Goal: Task Accomplishment & Management: Complete application form

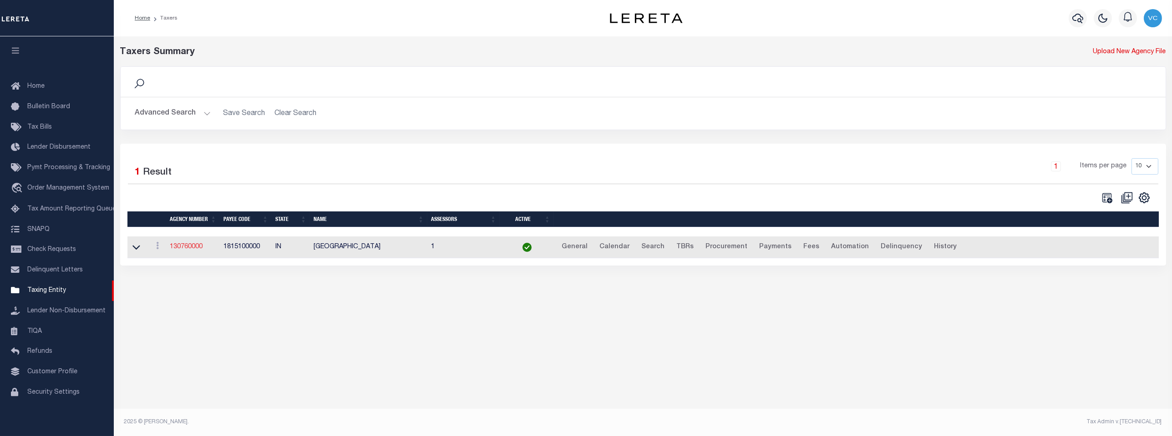
click at [193, 248] on link "130760000" at bounding box center [186, 247] width 33 height 6
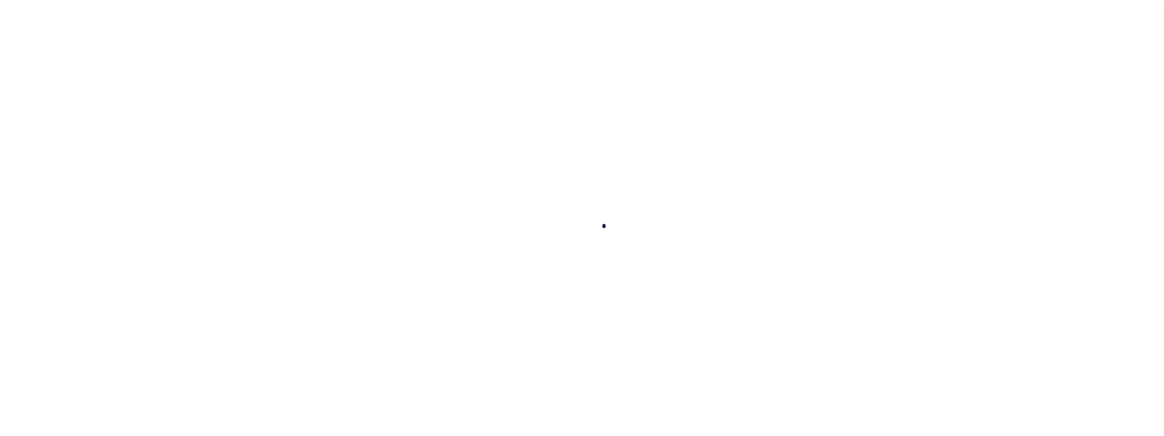
select select
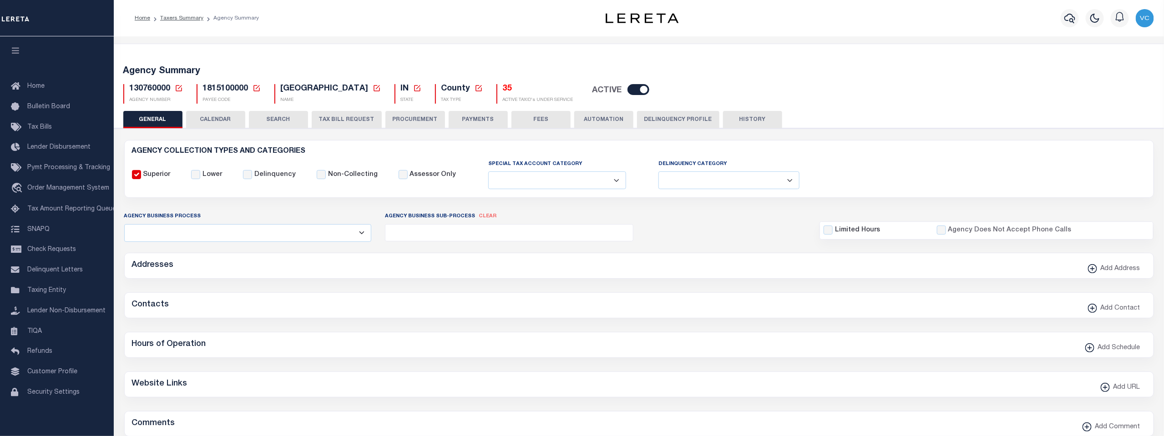
checkbox input "false"
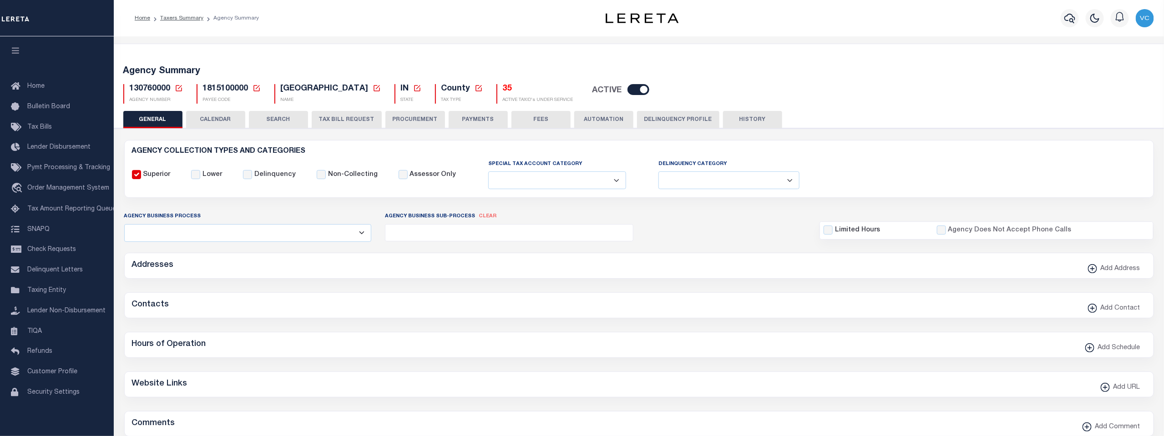
type input "1815100000"
click at [176, 86] on icon at bounding box center [179, 88] width 6 height 6
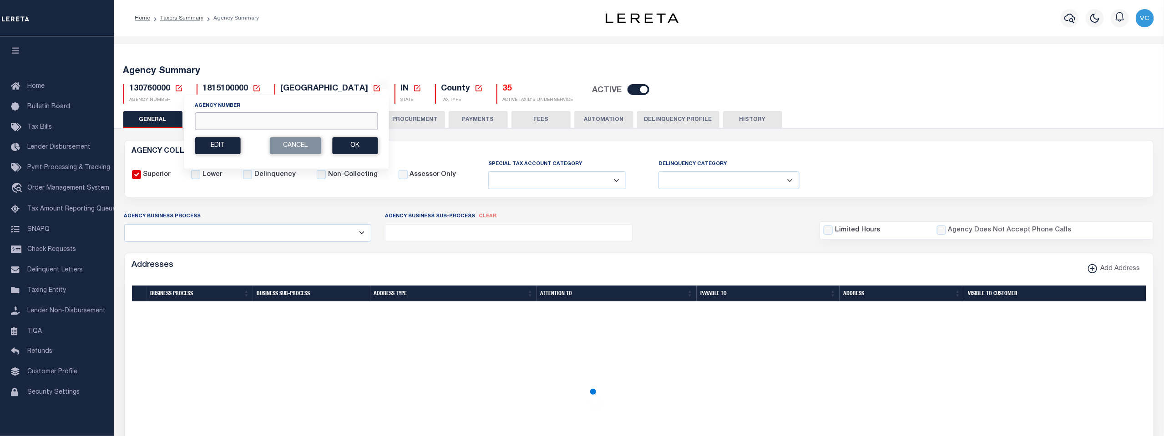
click at [200, 119] on input "Agency Number" at bounding box center [286, 121] width 183 height 18
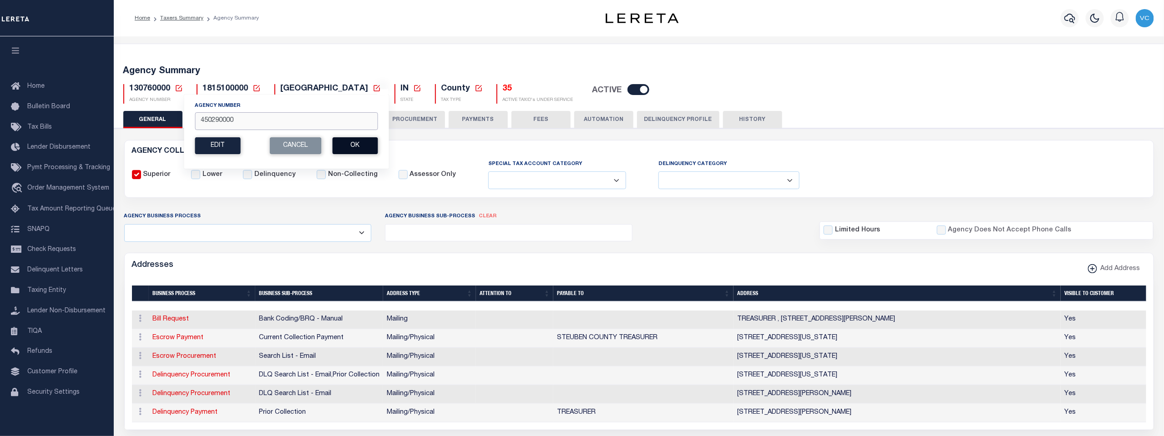
type input "450290000"
click at [349, 147] on button "Ok" at bounding box center [354, 145] width 45 height 17
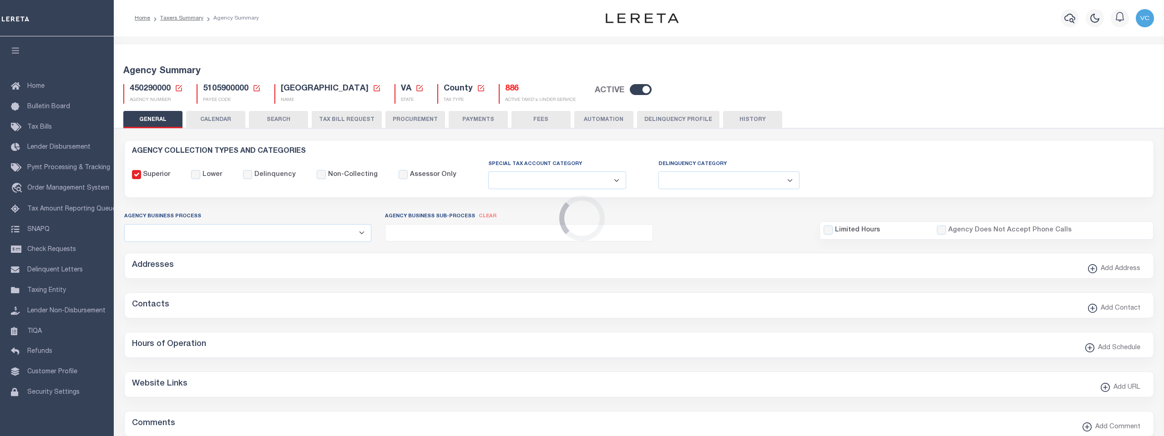
select select
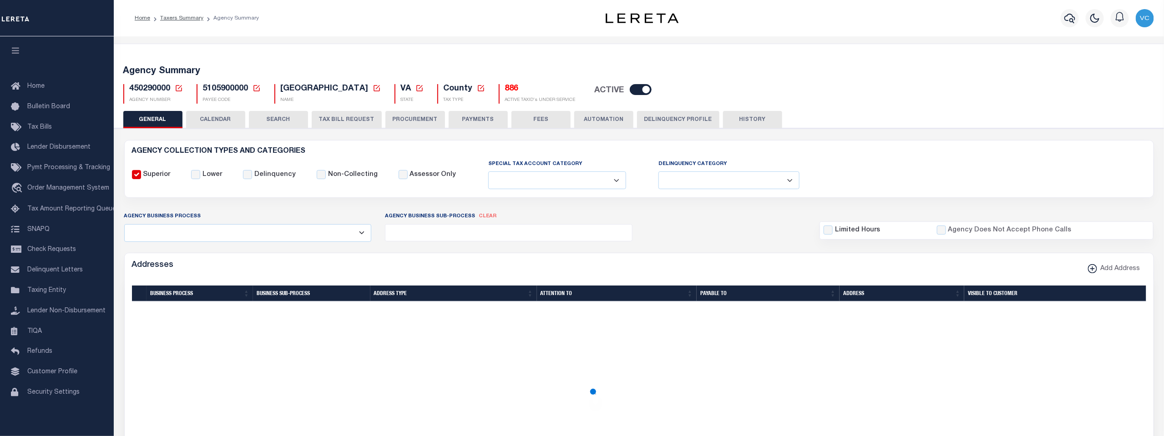
click at [409, 121] on button "PROCUREMENT" at bounding box center [415, 119] width 60 height 17
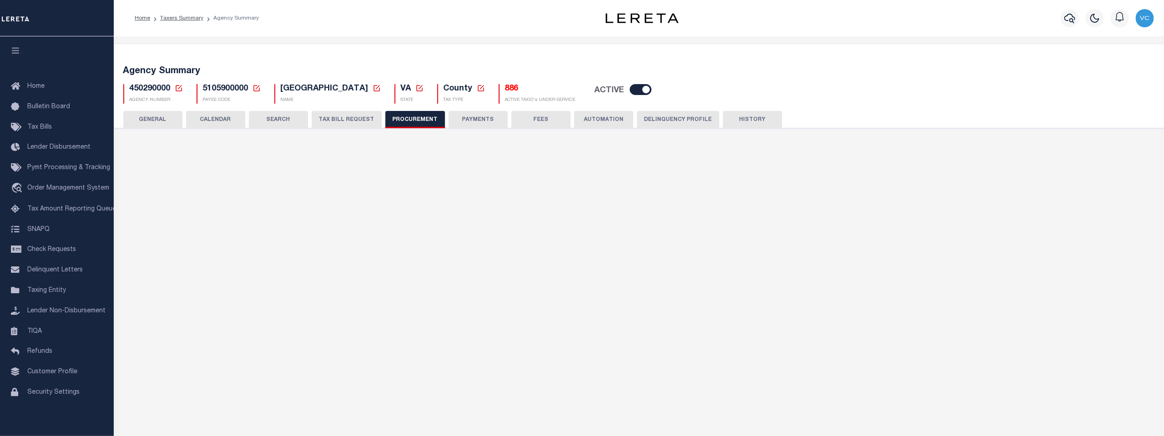
type input "$15,000"
select select "1"
checkbox input "true"
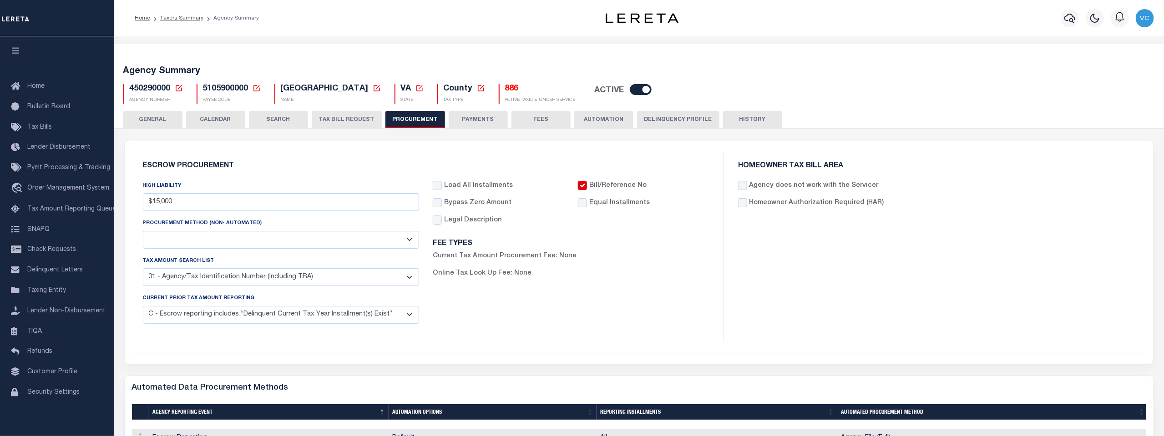
click at [603, 117] on button "AUTOMATION" at bounding box center [603, 119] width 59 height 17
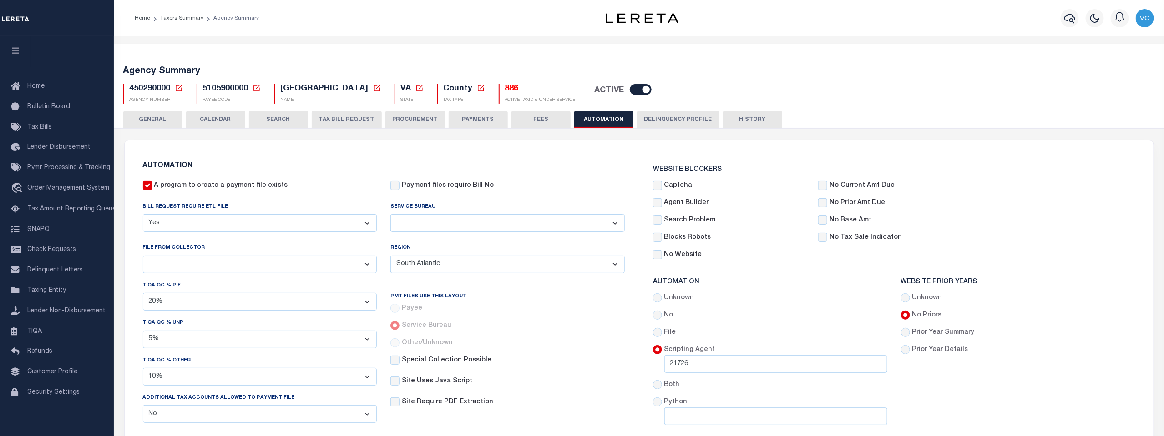
click at [338, 114] on button "TAX BILL REQUEST" at bounding box center [347, 119] width 70 height 17
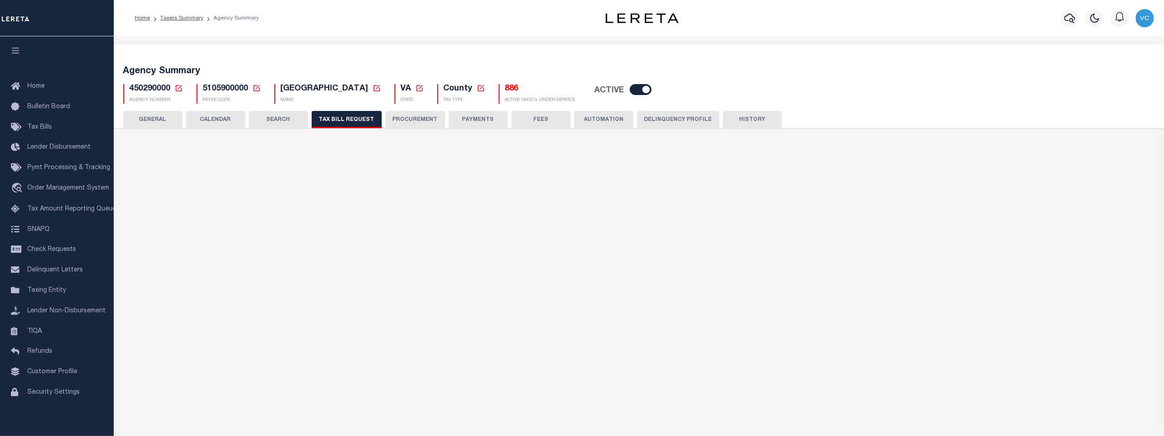
select select "28"
checkbox input "false"
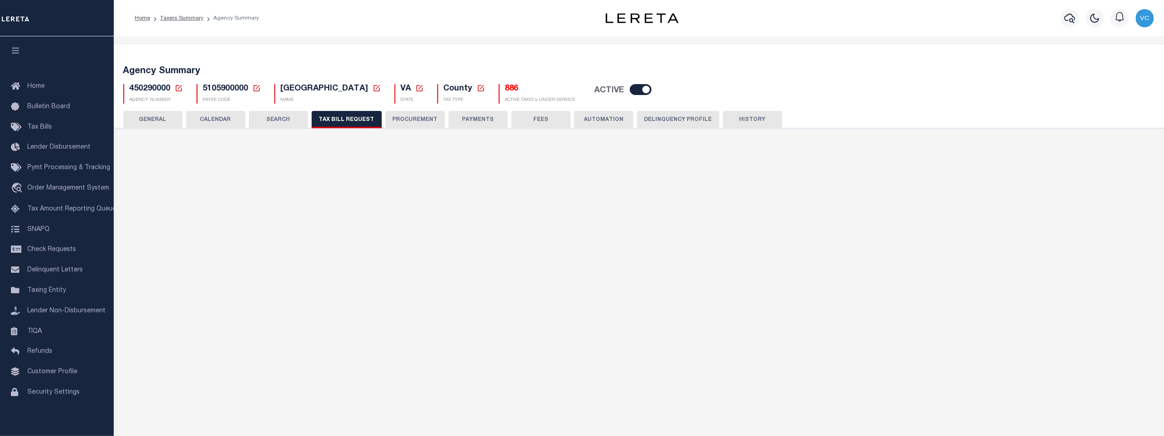
select select "22"
select select "true"
select select "9"
type input "930"
select select
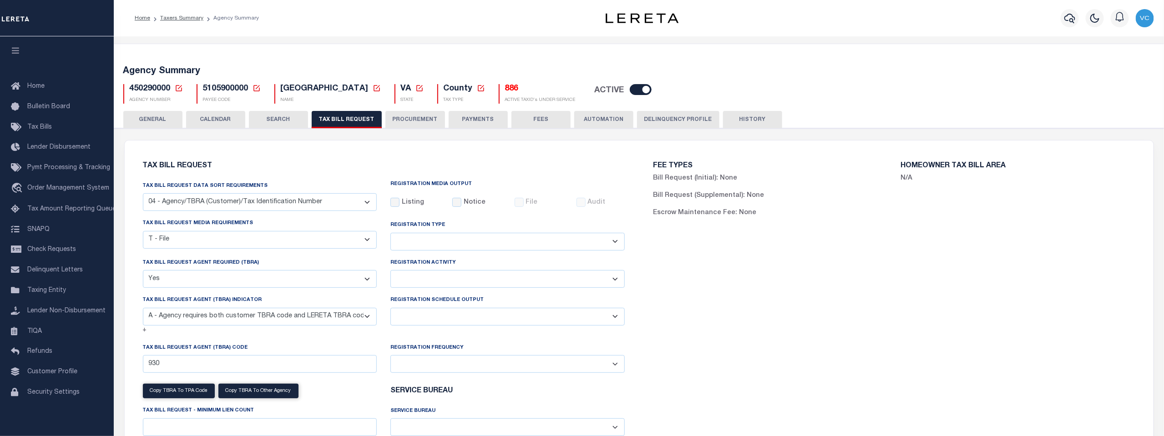
click at [616, 317] on select "Delta File Full File" at bounding box center [507, 317] width 234 height 18
select select "1"
click at [390, 309] on select "Delta File Full File" at bounding box center [507, 317] width 234 height 18
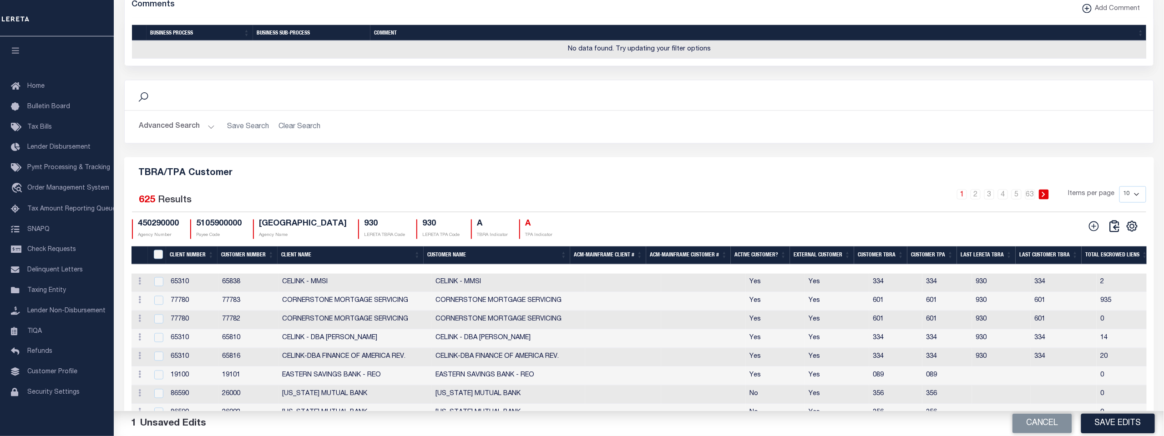
scroll to position [960, 0]
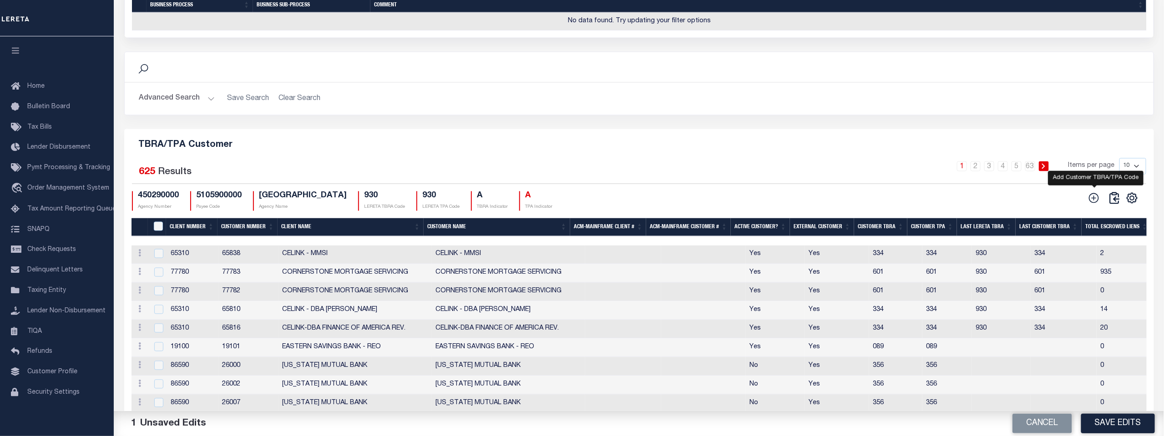
click at [1095, 204] on icon at bounding box center [1094, 198] width 12 height 12
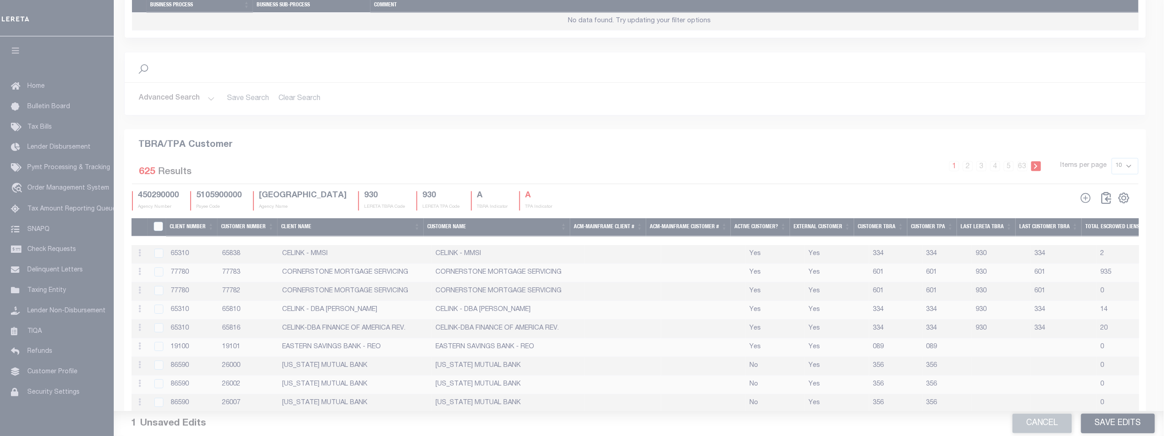
scroll to position [937, 0]
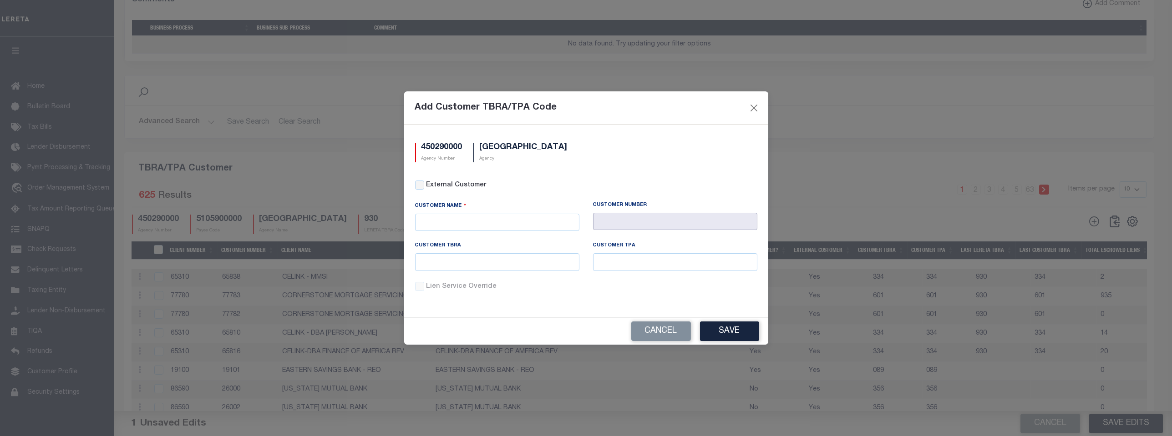
click at [597, 220] on input "text" at bounding box center [675, 222] width 164 height 18
click at [597, 221] on input "text" at bounding box center [675, 222] width 164 height 18
click at [419, 258] on input "text" at bounding box center [497, 262] width 164 height 18
click at [421, 187] on input "External Customer" at bounding box center [419, 185] width 9 height 9
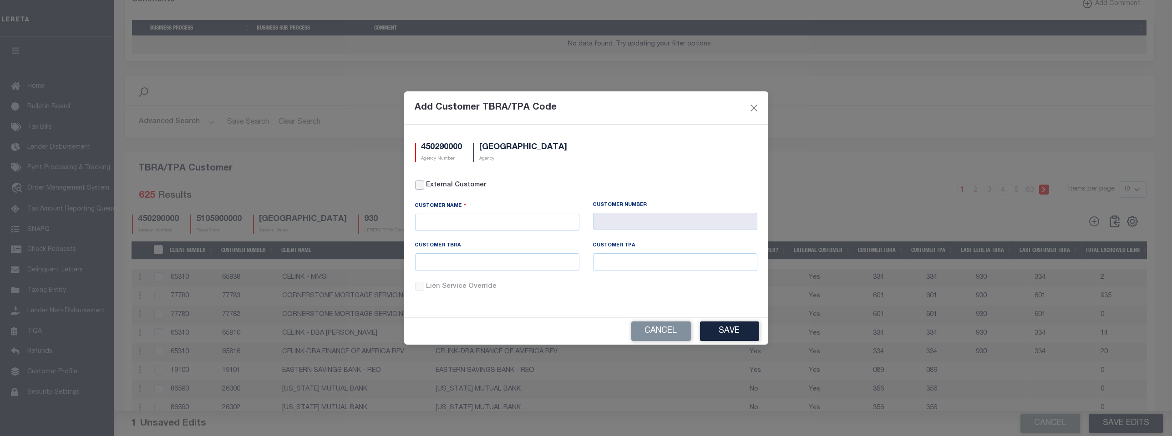
checkbox input "true"
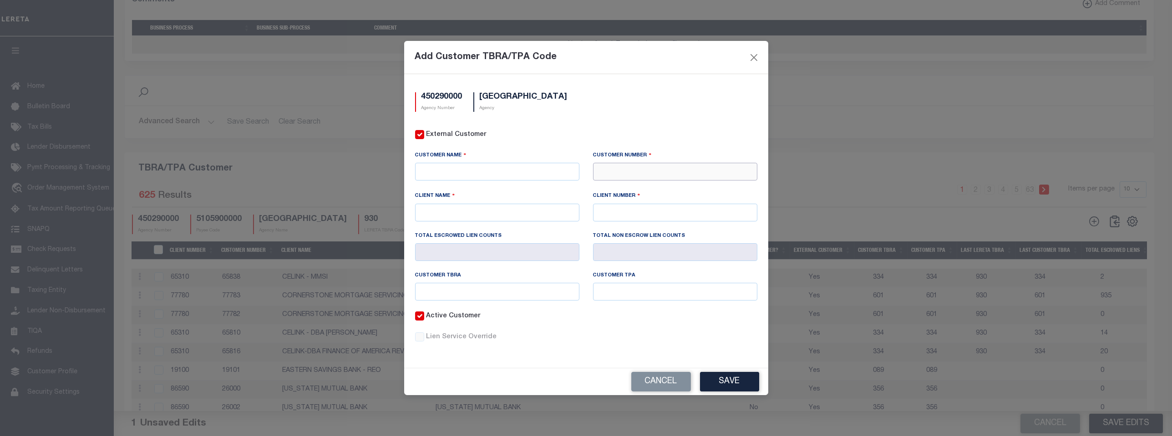
click at [608, 176] on input "text" at bounding box center [675, 172] width 164 height 18
type input "67572"
click at [428, 212] on input "text" at bounding box center [497, 213] width 164 height 18
type input "l"
type input "LIMA ONE CAPTIAL"
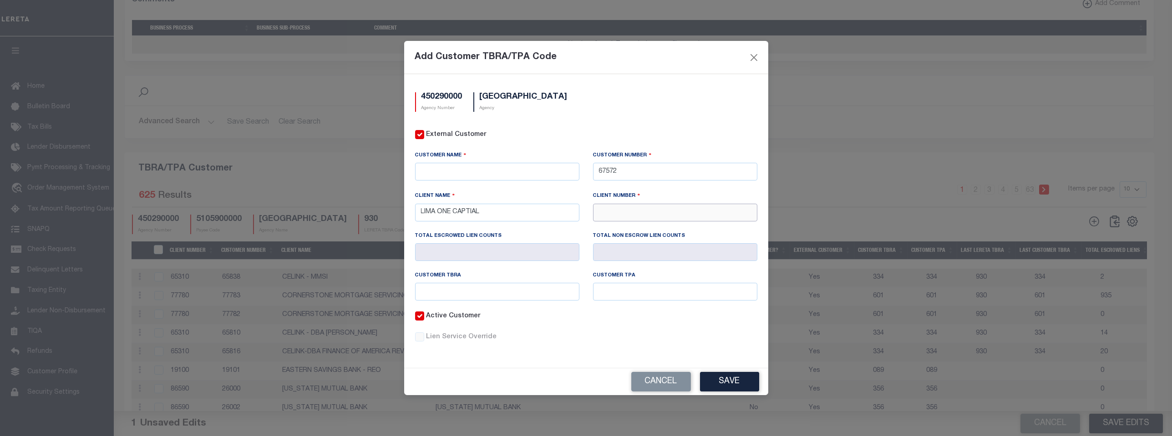
click at [604, 215] on input "text" at bounding box center [675, 213] width 164 height 18
type input "67572"
click at [635, 229] on div "67572 - [GEOGRAPHIC_DATA] ONE CAPITAL" at bounding box center [674, 235] width 163 height 26
type input "[GEOGRAPHIC_DATA] ONE CAPITAL"
type input "67572"
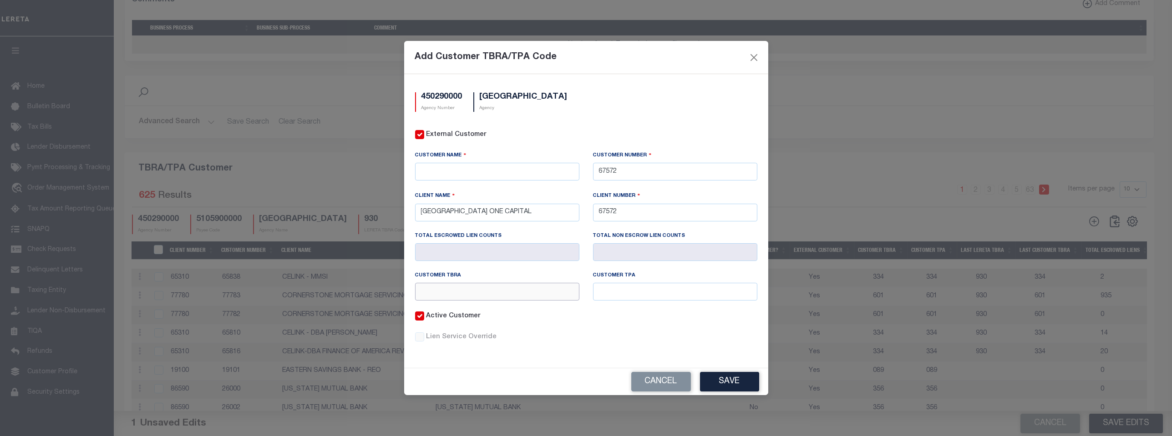
click at [427, 290] on input "text" at bounding box center [497, 292] width 164 height 18
type input "684"
click at [600, 288] on input "text" at bounding box center [675, 292] width 164 height 18
type input "684"
click at [628, 312] on div "Active Customer" at bounding box center [586, 322] width 356 height 21
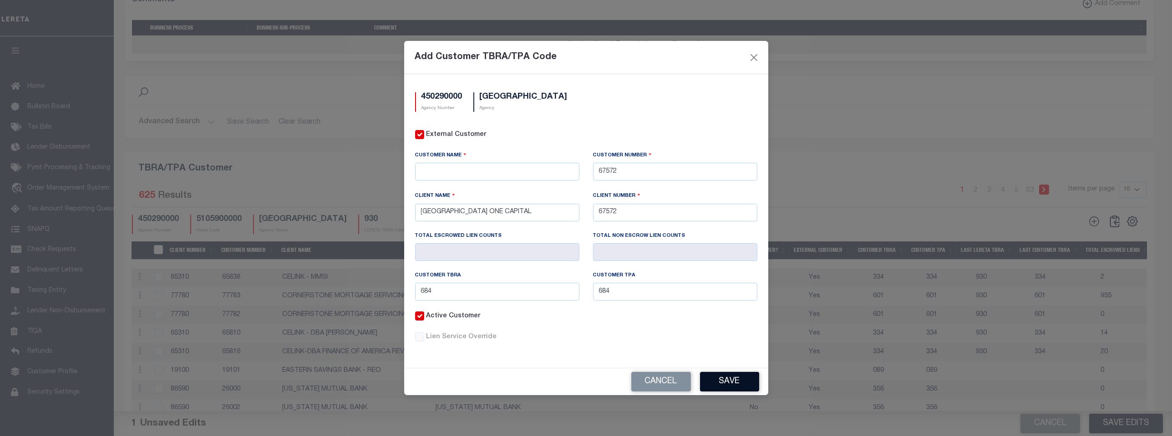
click at [725, 377] on button "Save" at bounding box center [729, 382] width 59 height 20
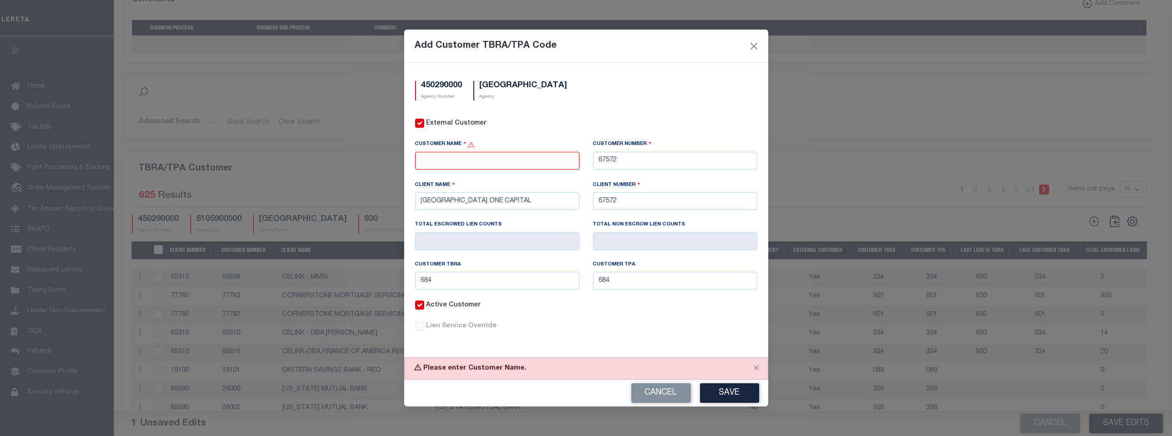
click at [425, 156] on input "text" at bounding box center [497, 161] width 164 height 18
type input "[GEOGRAPHIC_DATA] ONE CAPITAL"
click at [522, 320] on div "Active Customer" at bounding box center [497, 311] width 178 height 21
click at [721, 387] on button "Save" at bounding box center [729, 394] width 59 height 20
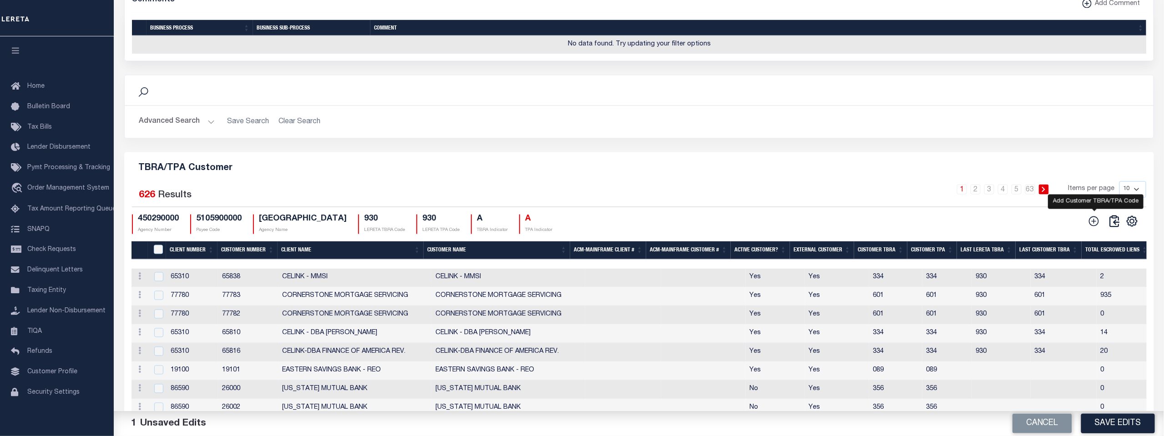
click at [1096, 221] on icon at bounding box center [1094, 222] width 12 height 12
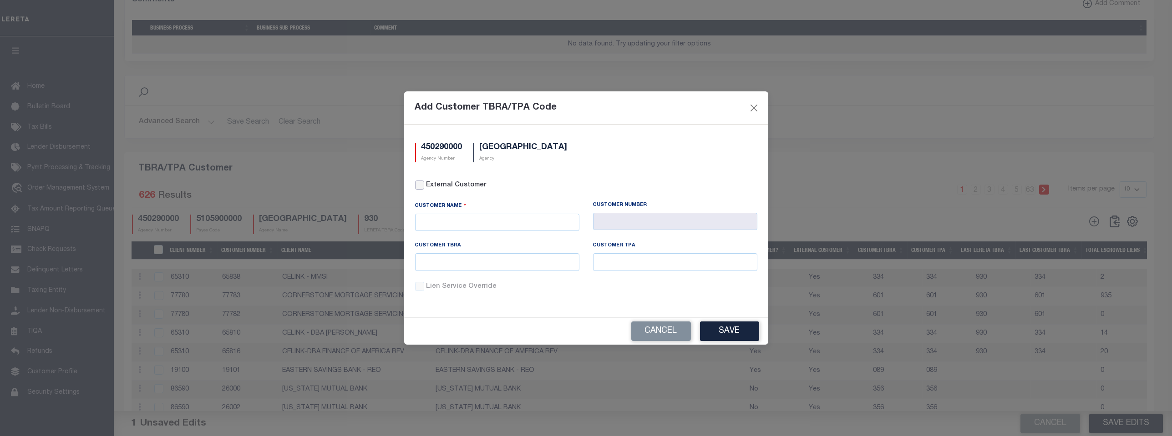
click at [420, 186] on input "External Customer" at bounding box center [419, 185] width 9 height 9
checkbox input "true"
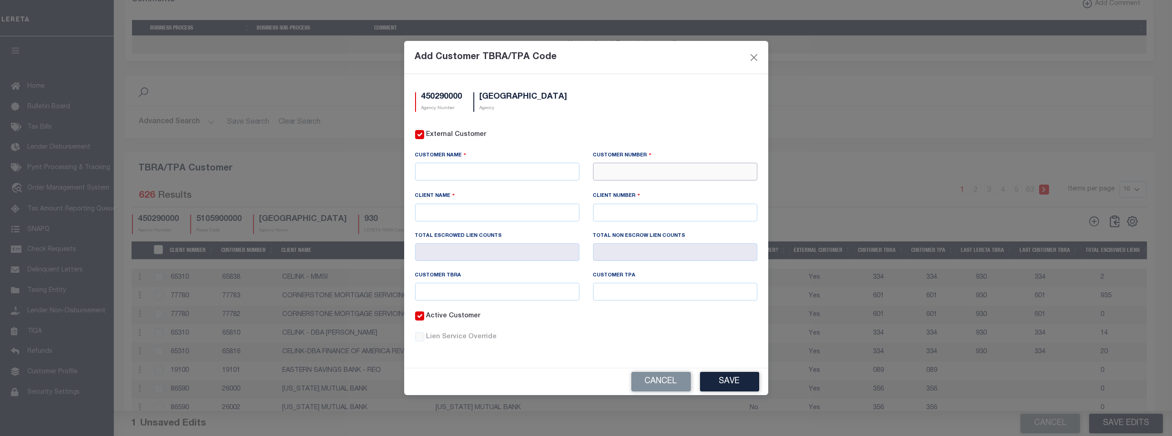
click at [607, 176] on input "text" at bounding box center [675, 172] width 164 height 18
type input "76075"
click at [630, 185] on div "76075 - FOUNDERS BANK" at bounding box center [674, 189] width 163 height 15
type input "FOUNDERS BANK"
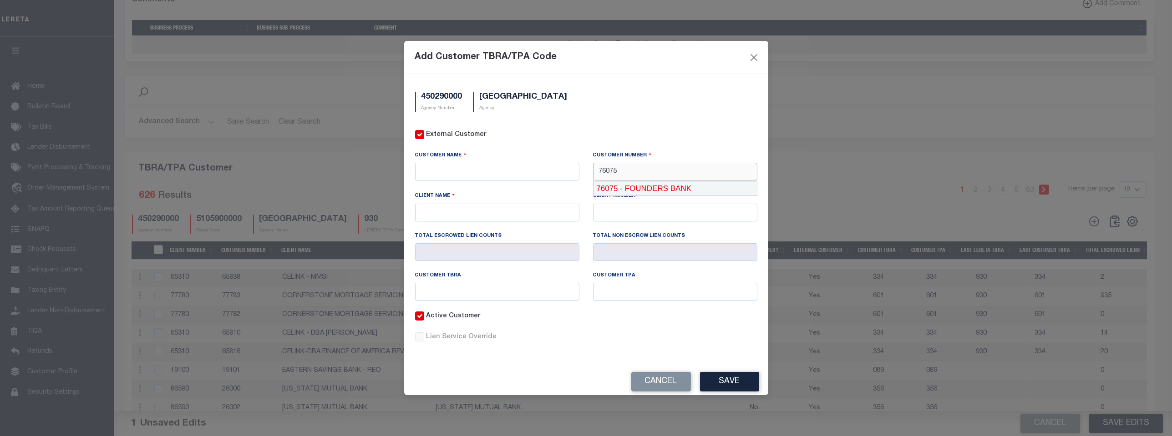
type input "76075"
click at [424, 290] on input "text" at bounding box center [497, 292] width 164 height 18
type input "756"
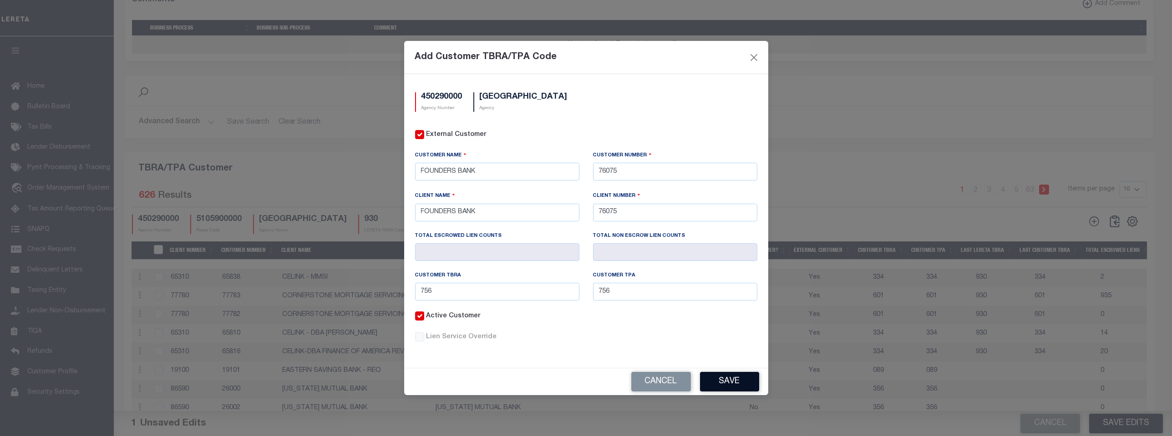
click at [721, 384] on button "Save" at bounding box center [729, 382] width 59 height 20
click at [721, 384] on div "Cancel" at bounding box center [586, 382] width 364 height 27
